Goal: Task Accomplishment & Management: Manage account settings

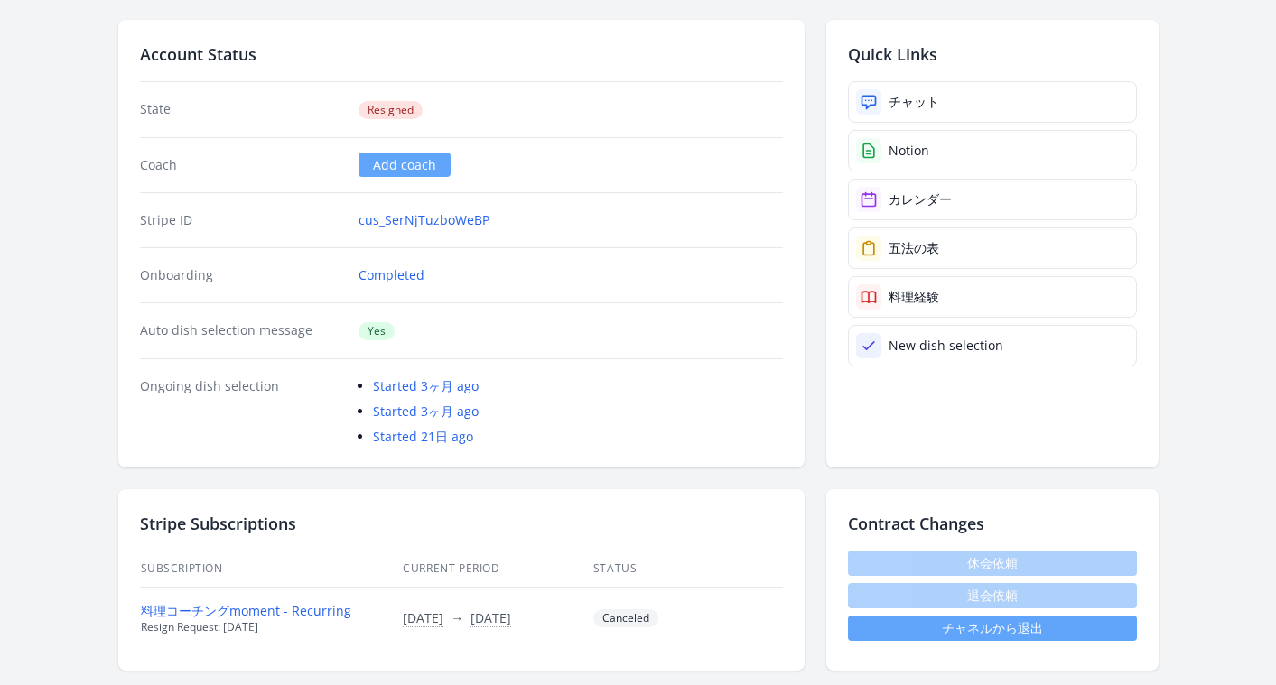
scroll to position [93, 0]
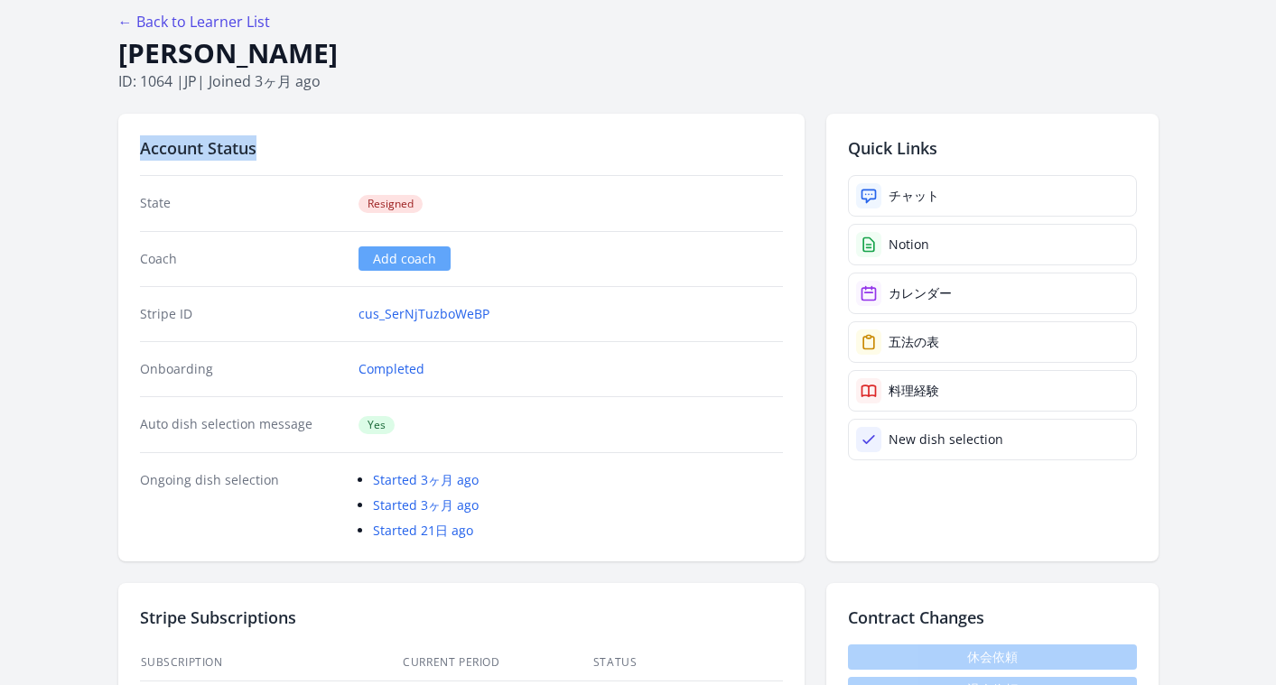
drag, startPoint x: 311, startPoint y: 159, endPoint x: 135, endPoint y: 156, distance: 175.2
click at [135, 156] on div "Account Status State Resigned Coach Add coach Stripe ID cus_SerNjTuzboWeBP Onbo…" at bounding box center [461, 338] width 686 height 448
copy h2 "Account Status"
drag, startPoint x: 420, startPoint y: 208, endPoint x: 364, endPoint y: 206, distance: 56.0
click at [364, 206] on span "Resigned" at bounding box center [391, 204] width 64 height 18
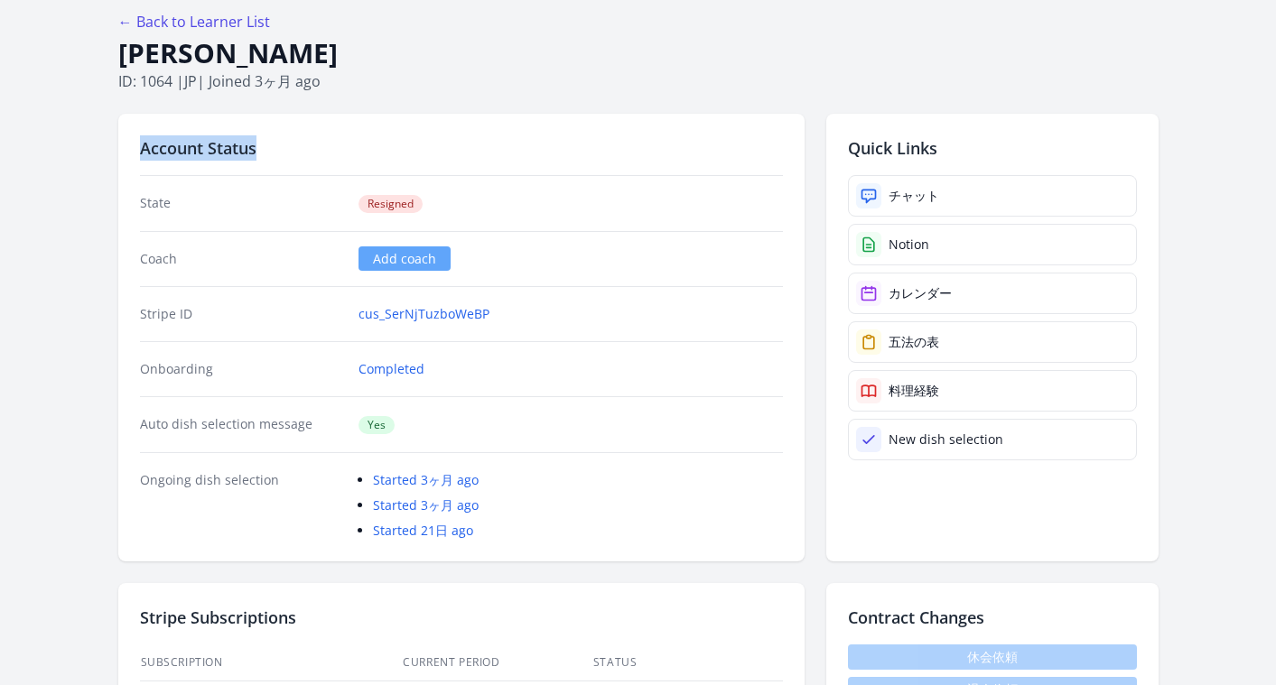
copy span "Resigned"
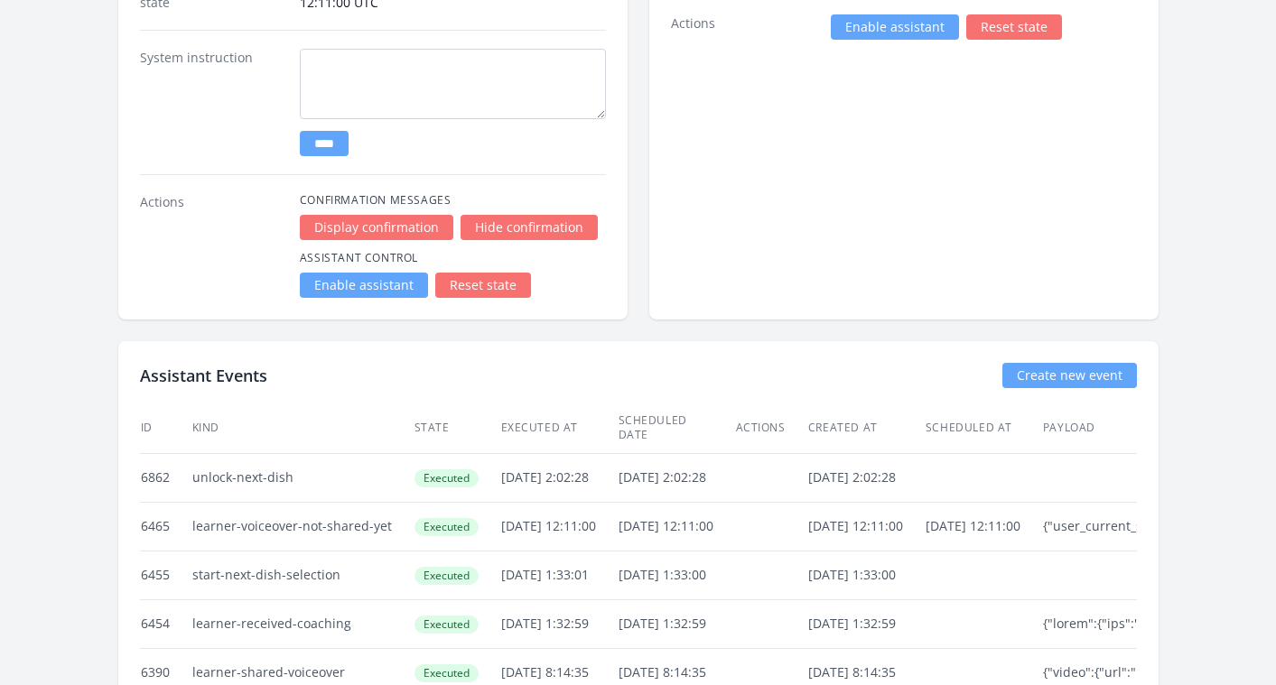
scroll to position [3465, 0]
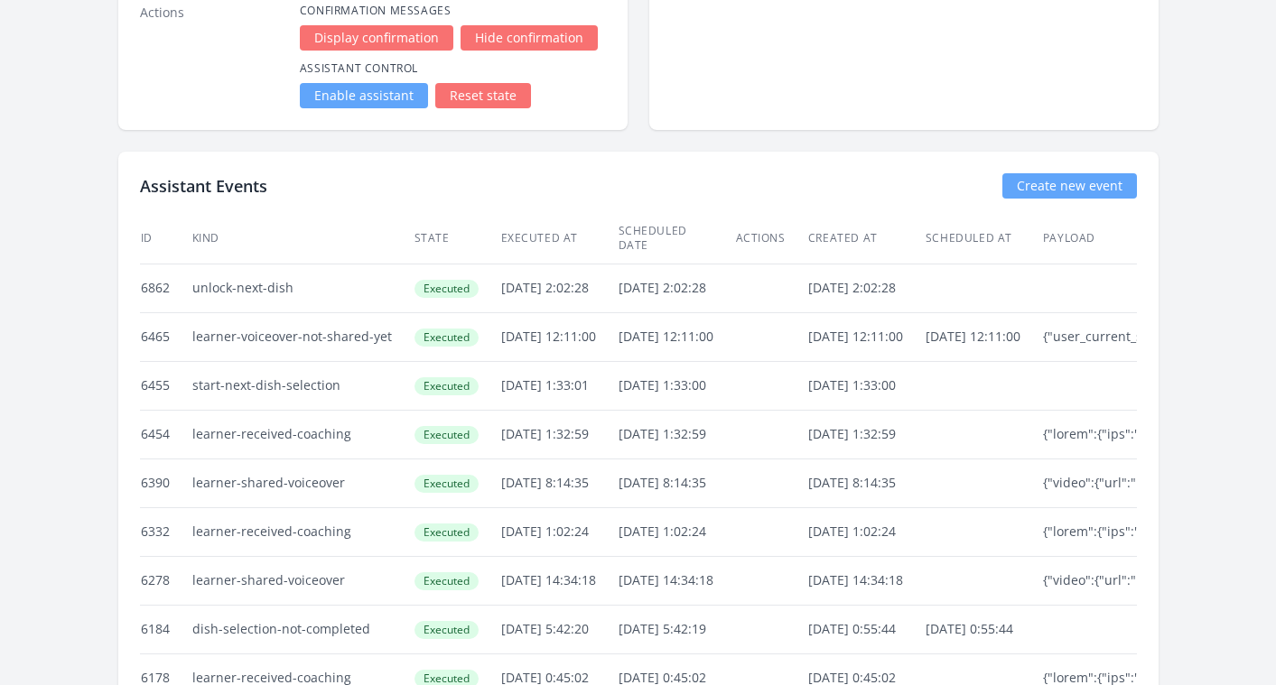
drag, startPoint x: 306, startPoint y: 278, endPoint x: 188, endPoint y: 275, distance: 118.4
copy tr "unlock-next-dish"
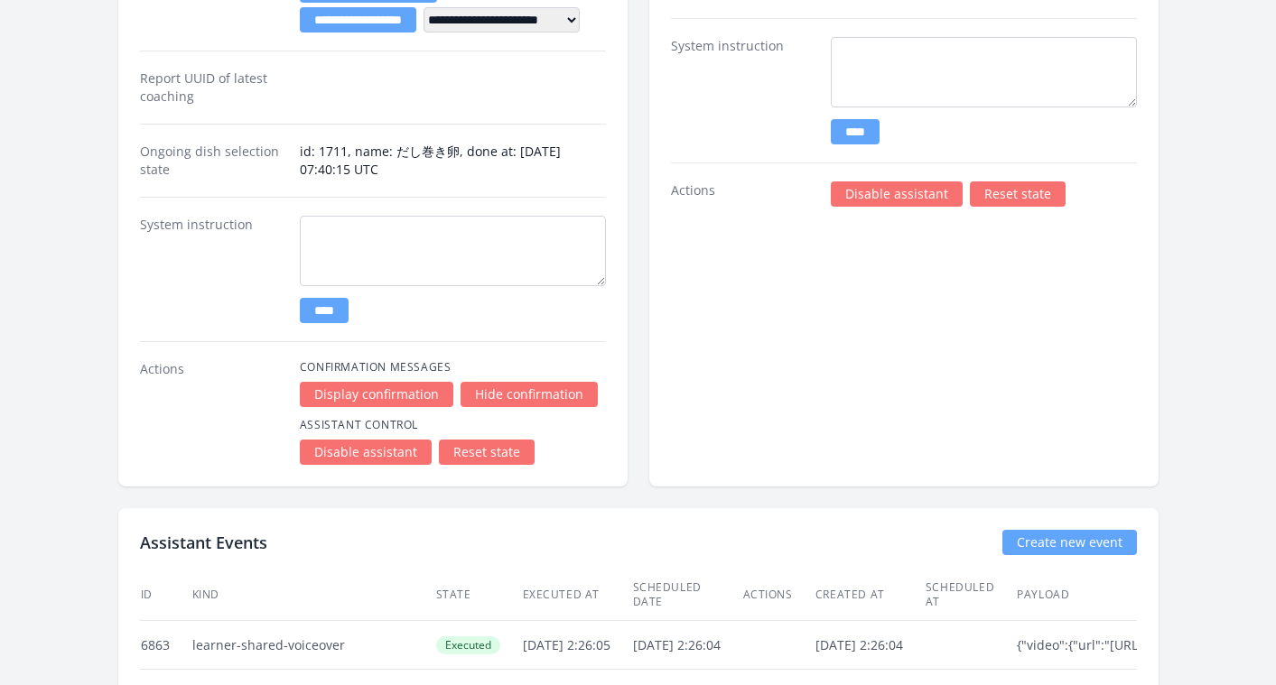
scroll to position [3585, 0]
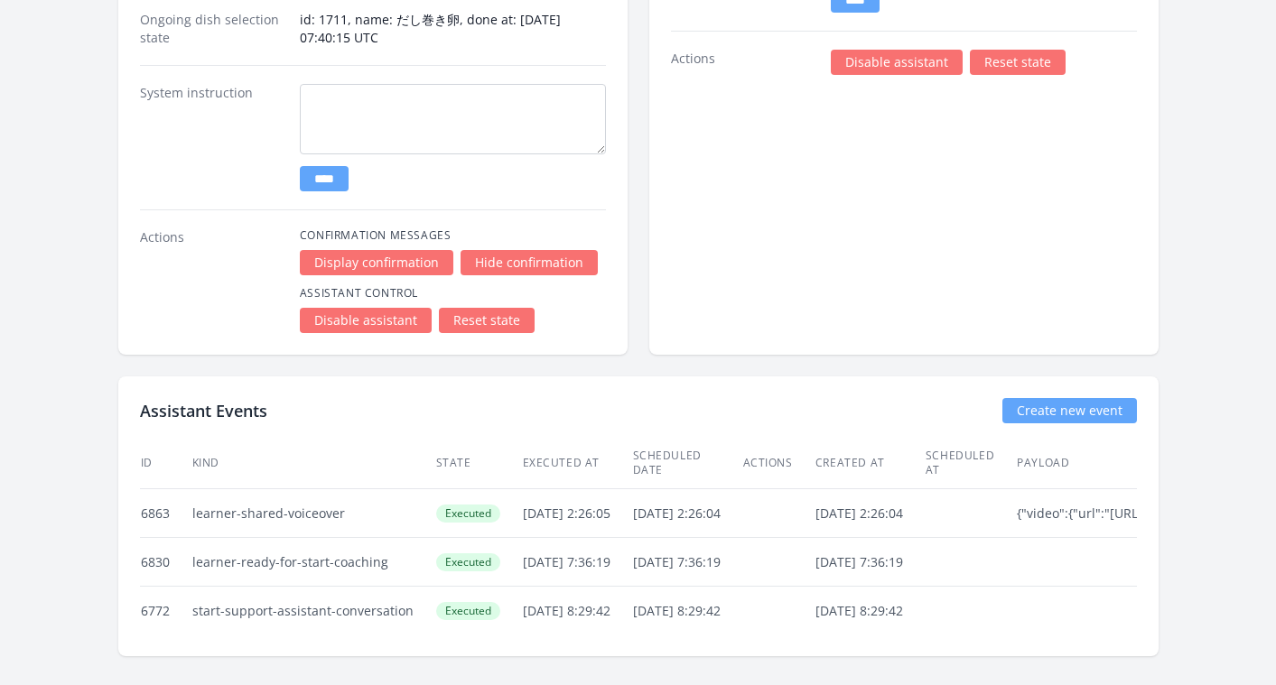
click at [878, 57] on link "Disable assistant" at bounding box center [897, 62] width 132 height 25
